Goal: Information Seeking & Learning: Learn about a topic

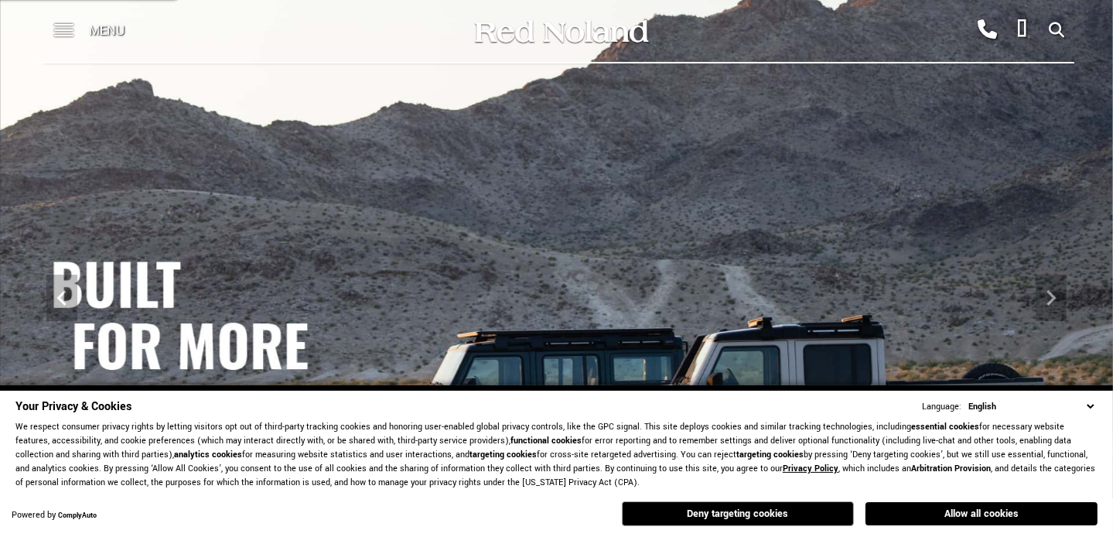
click at [75, 34] on div "Menu" at bounding box center [95, 31] width 112 height 62
click at [62, 34] on span at bounding box center [63, 31] width 19 height 62
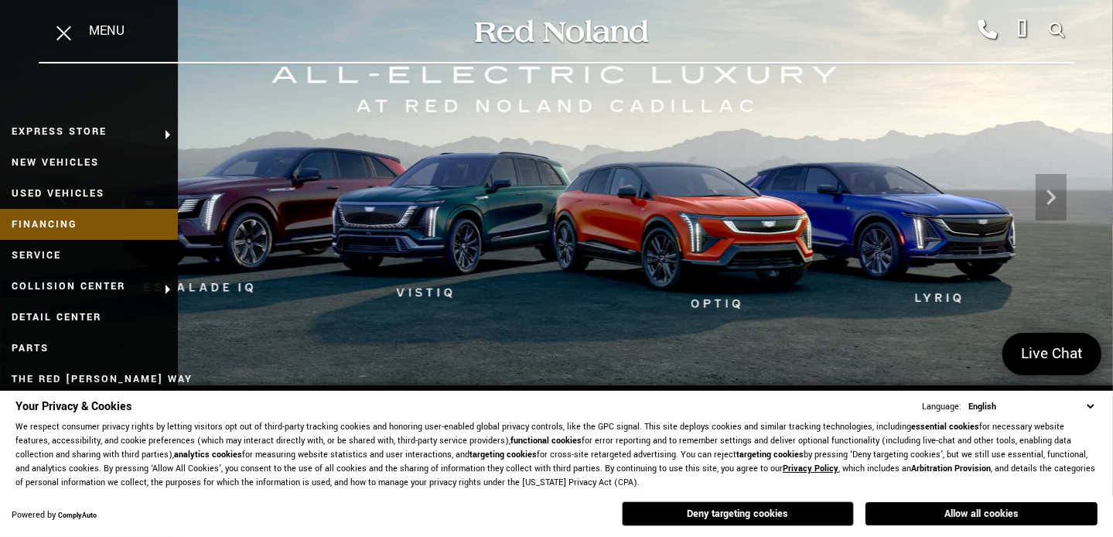
scroll to position [99, 0]
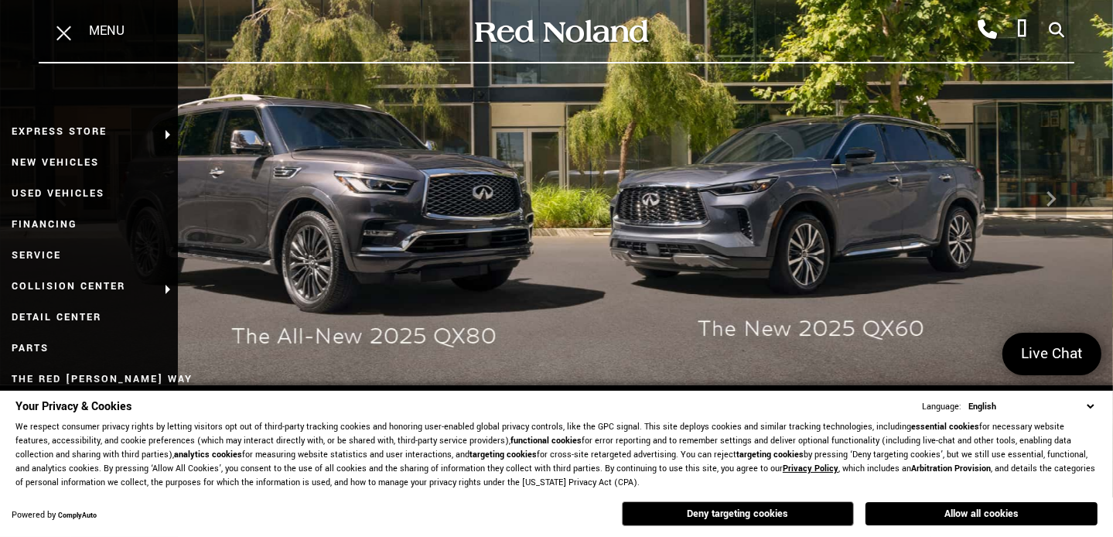
click at [1087, 406] on select "English Spanish / Español English / [GEOGRAPHIC_DATA] Korean / 한국어 Vietnamese /…" at bounding box center [1030, 406] width 133 height 15
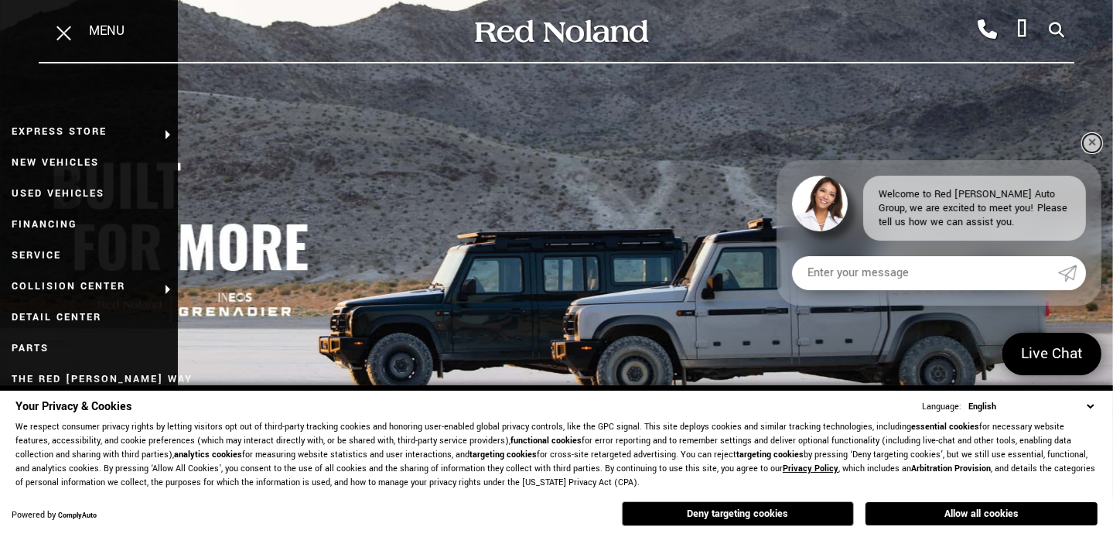
click at [1097, 152] on link "✕" at bounding box center [1091, 143] width 19 height 19
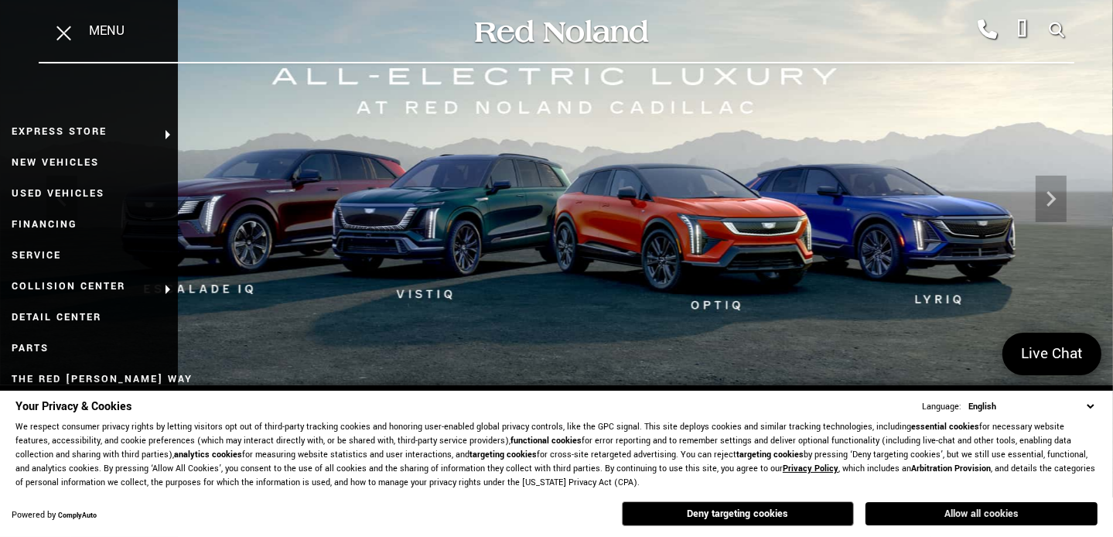
click at [970, 511] on button "Allow all cookies" at bounding box center [981, 513] width 232 height 23
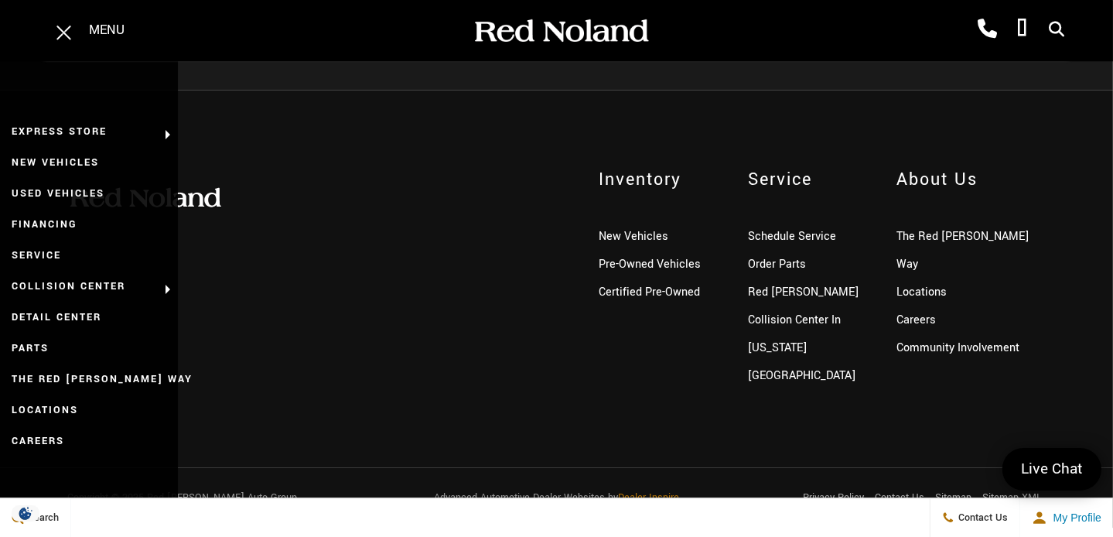
scroll to position [3826, 0]
click at [924, 311] on link "Careers" at bounding box center [915, 319] width 39 height 16
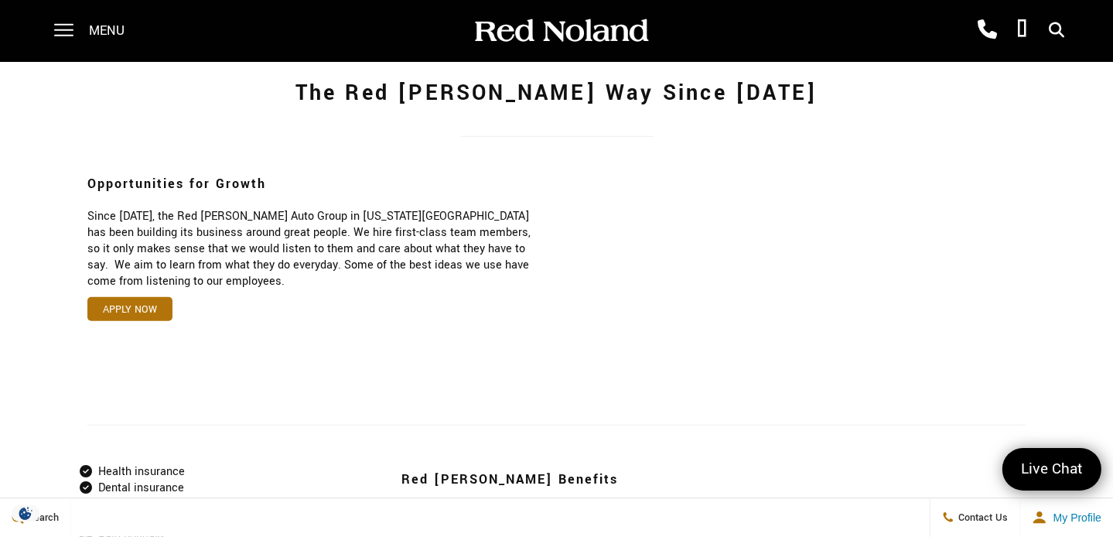
scroll to position [881, 0]
